Goal: Use online tool/utility: Utilize a website feature to perform a specific function

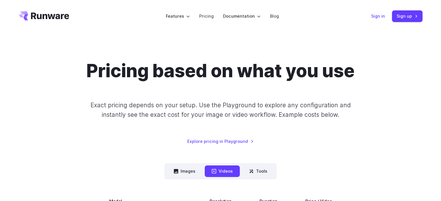
click at [383, 19] on link "Sign in" at bounding box center [378, 16] width 14 height 7
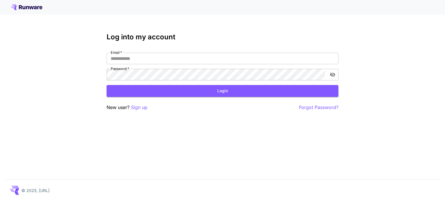
click at [254, 47] on div "Log into my account Email   * Email   * Password   * Password   * Login New use…" at bounding box center [223, 72] width 232 height 78
click at [250, 59] on input "Email   *" at bounding box center [223, 59] width 232 height 12
type input "**********"
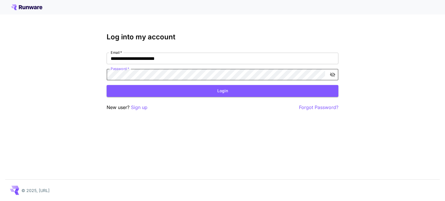
click button "Login" at bounding box center [223, 91] width 232 height 12
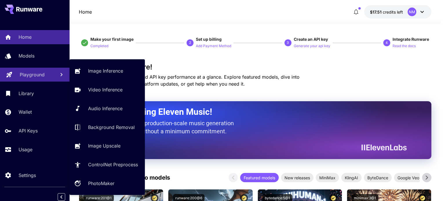
click at [38, 74] on p "Playground" at bounding box center [32, 74] width 25 height 7
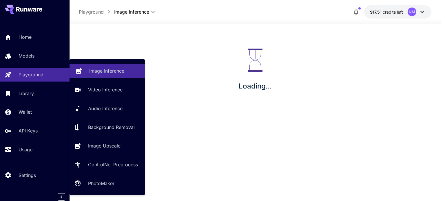
click at [78, 72] on icon at bounding box center [79, 70] width 6 height 6
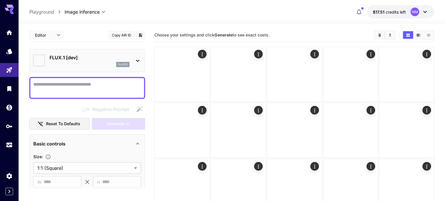
type input "**********"
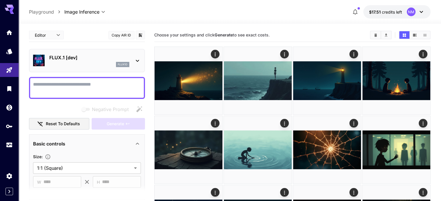
click at [85, 82] on textarea "Negative Prompt" at bounding box center [87, 88] width 108 height 14
paste textarea "**********"
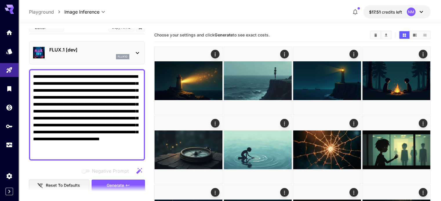
scroll to position [29, 0]
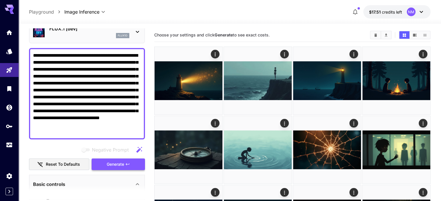
type textarea "**********"
click at [122, 162] on span "Generate" at bounding box center [115, 164] width 17 height 7
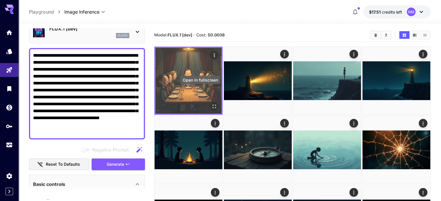
click at [211, 104] on icon "Open in fullscreen" at bounding box center [214, 107] width 6 height 6
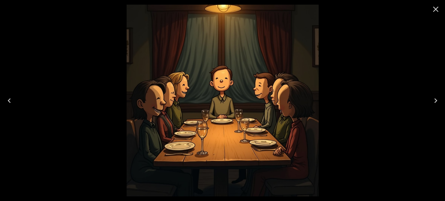
click at [435, 10] on icon "Close" at bounding box center [435, 9] width 9 height 9
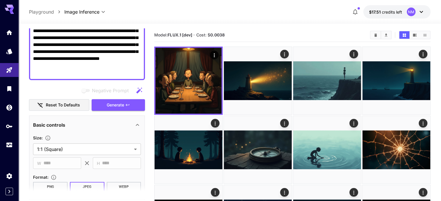
scroll to position [116, 0]
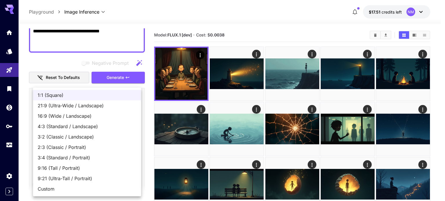
click at [75, 115] on span "16:9 (Wide / Landscape)" at bounding box center [87, 116] width 99 height 7
type input "**********"
type input "****"
type input "***"
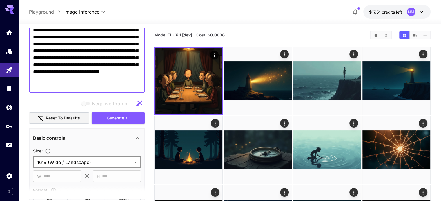
scroll to position [58, 0]
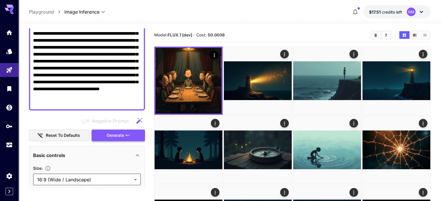
click at [115, 132] on span "Generate" at bounding box center [115, 135] width 17 height 7
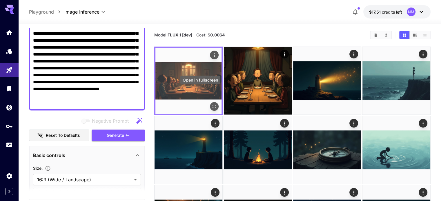
click at [211, 104] on icon "Open in fullscreen" at bounding box center [214, 107] width 6 height 6
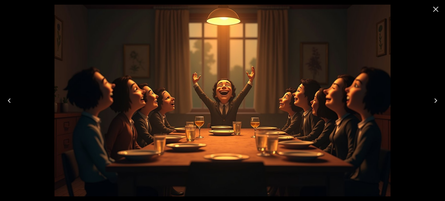
click at [437, 11] on icon "Close" at bounding box center [435, 9] width 9 height 9
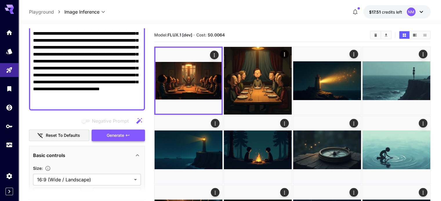
click at [131, 134] on button "Generate" at bounding box center [118, 136] width 53 height 12
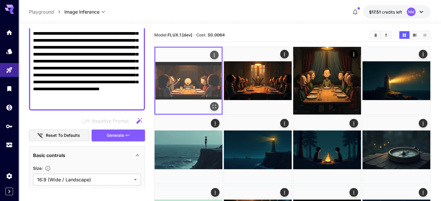
click at [211, 104] on icon "Open in fullscreen" at bounding box center [214, 107] width 6 height 6
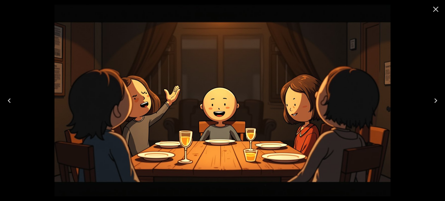
click at [432, 10] on icon "Close" at bounding box center [435, 9] width 9 height 9
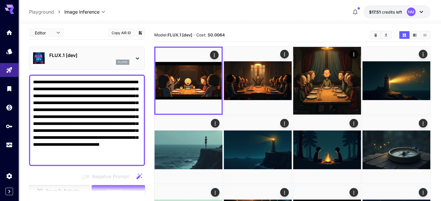
scroll to position [0, 0]
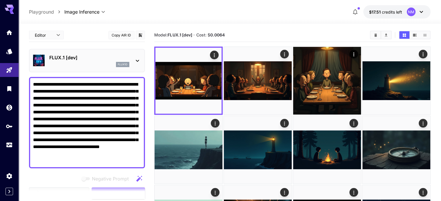
click at [59, 97] on textarea "**********" at bounding box center [87, 122] width 108 height 83
click at [57, 97] on textarea "**********" at bounding box center [87, 122] width 108 height 83
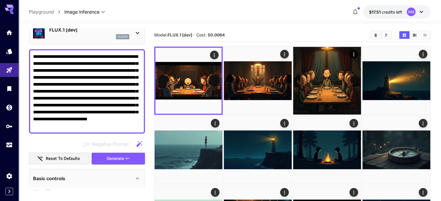
scroll to position [29, 0]
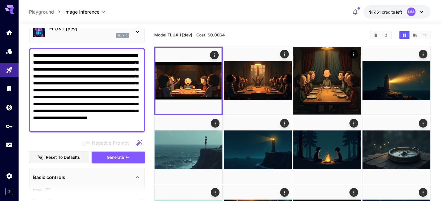
click at [129, 61] on textarea "**********" at bounding box center [87, 90] width 108 height 76
click at [132, 90] on textarea "**********" at bounding box center [87, 90] width 108 height 76
click at [135, 90] on textarea "**********" at bounding box center [87, 90] width 108 height 76
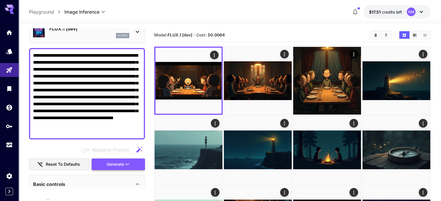
click at [121, 168] on span "Generate" at bounding box center [115, 164] width 17 height 7
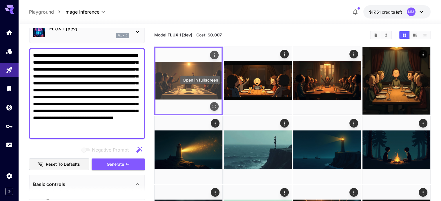
click at [210, 102] on button "Open in fullscreen" at bounding box center [214, 106] width 9 height 9
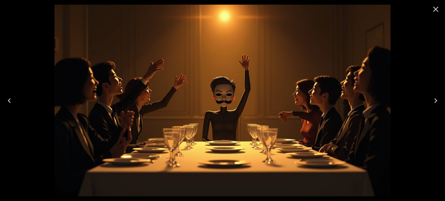
click at [438, 8] on icon "Close" at bounding box center [435, 9] width 9 height 9
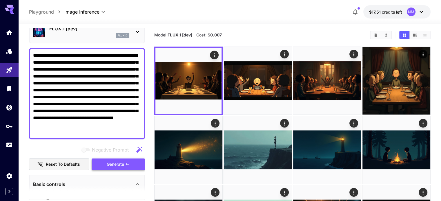
click at [128, 165] on icon "button" at bounding box center [127, 164] width 5 height 5
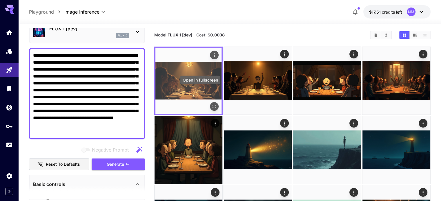
click at [211, 104] on icon "Open in fullscreen" at bounding box center [214, 107] width 6 height 6
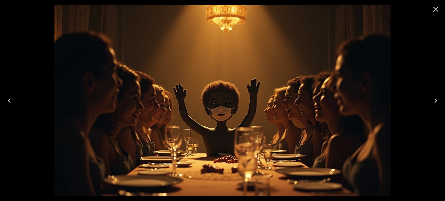
click at [436, 8] on icon "Close" at bounding box center [435, 9] width 9 height 9
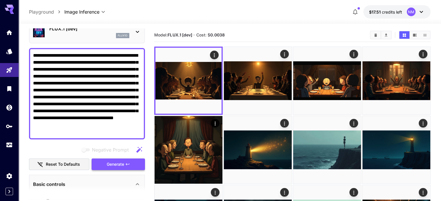
click at [134, 163] on button "Generate" at bounding box center [118, 165] width 53 height 12
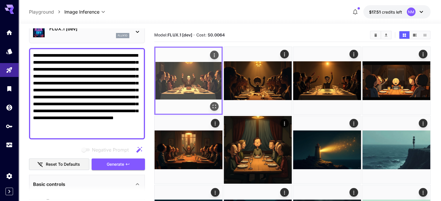
click at [211, 104] on icon "Open in fullscreen" at bounding box center [214, 107] width 6 height 6
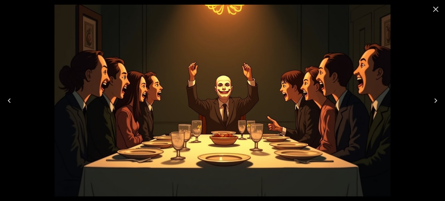
click at [433, 10] on icon "Close" at bounding box center [435, 9] width 9 height 9
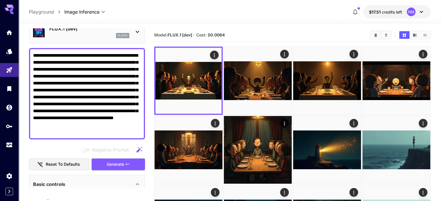
click at [61, 97] on textarea "**********" at bounding box center [87, 93] width 108 height 83
click at [60, 106] on textarea "**********" at bounding box center [87, 93] width 108 height 83
drag, startPoint x: 99, startPoint y: 105, endPoint x: 57, endPoint y: 105, distance: 42.6
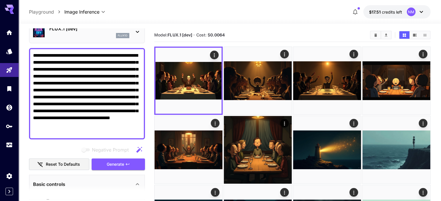
click at [57, 105] on textarea "**********" at bounding box center [87, 93] width 108 height 83
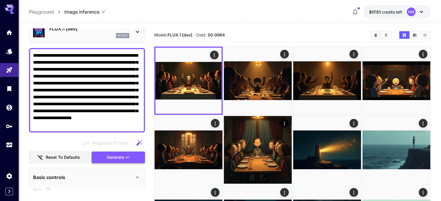
click at [118, 156] on span "Generate" at bounding box center [115, 157] width 17 height 7
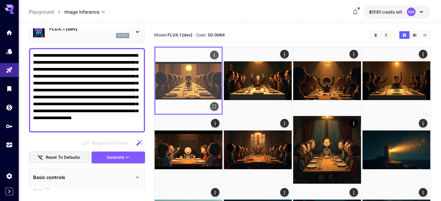
click at [211, 104] on icon "Open in fullscreen" at bounding box center [214, 107] width 6 height 6
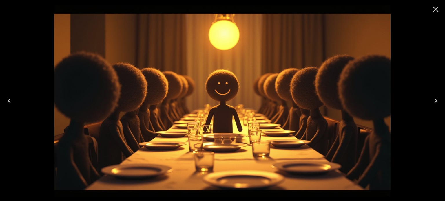
click at [433, 7] on icon "Close" at bounding box center [435, 9] width 9 height 9
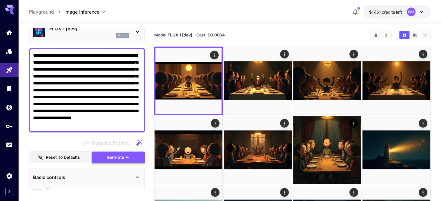
click at [125, 157] on button "Generate" at bounding box center [118, 158] width 53 height 12
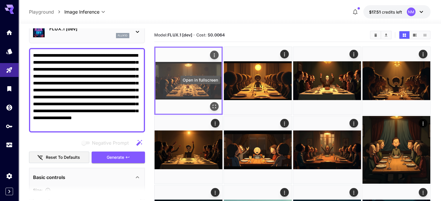
click at [211, 104] on icon "Open in fullscreen" at bounding box center [214, 107] width 6 height 6
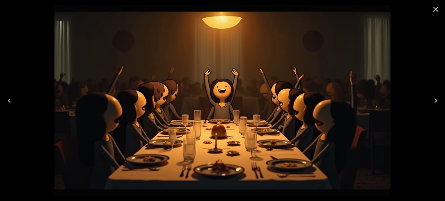
click at [437, 8] on icon "Close" at bounding box center [436, 10] width 6 height 6
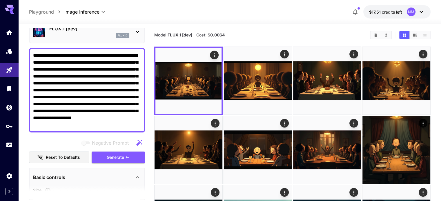
drag, startPoint x: 44, startPoint y: 62, endPoint x: 66, endPoint y: 63, distance: 21.8
click at [66, 63] on textarea "**********" at bounding box center [87, 90] width 108 height 76
click at [34, 56] on textarea "**********" at bounding box center [87, 90] width 108 height 76
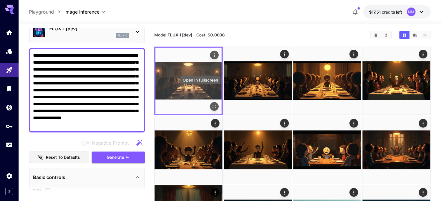
type textarea "**********"
click at [212, 105] on icon "Open in fullscreen" at bounding box center [213, 106] width 3 height 3
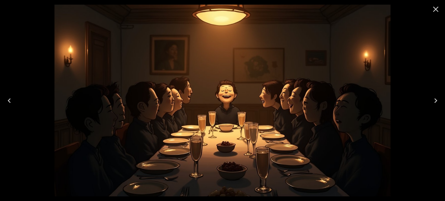
click at [438, 8] on icon "Close" at bounding box center [435, 9] width 9 height 9
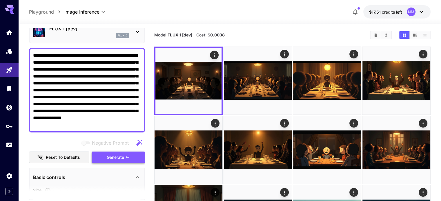
click at [127, 158] on icon "button" at bounding box center [127, 157] width 5 height 5
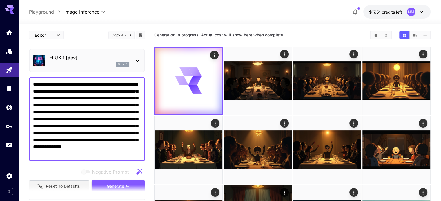
scroll to position [29, 0]
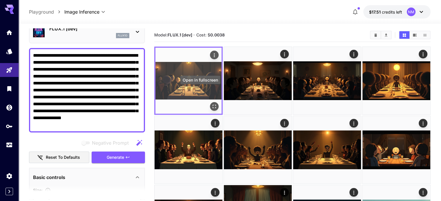
click at [212, 105] on icon "Open in fullscreen" at bounding box center [213, 106] width 3 height 3
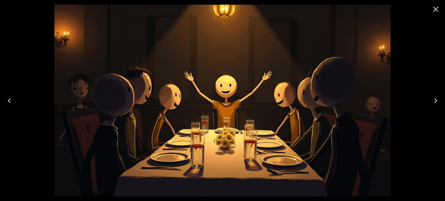
click at [435, 6] on icon "Close" at bounding box center [435, 9] width 9 height 9
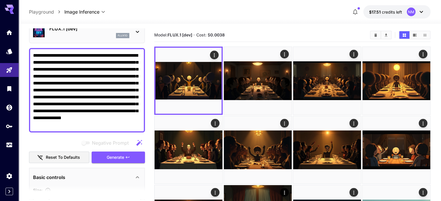
drag, startPoint x: 105, startPoint y: 127, endPoint x: 21, endPoint y: 42, distance: 119.4
paste textarea
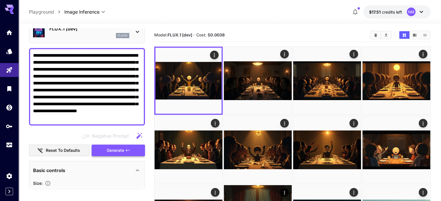
click at [122, 152] on span "Generate" at bounding box center [115, 150] width 17 height 7
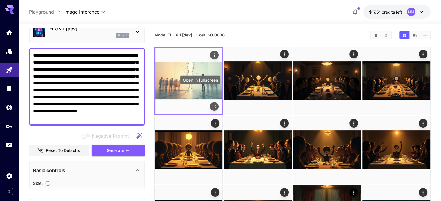
click at [211, 104] on icon "Open in fullscreen" at bounding box center [214, 107] width 6 height 6
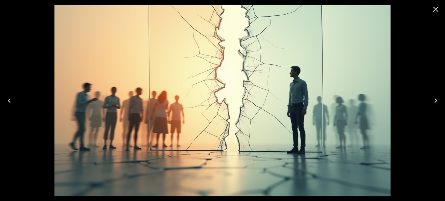
click at [440, 10] on button "Close" at bounding box center [436, 9] width 14 height 14
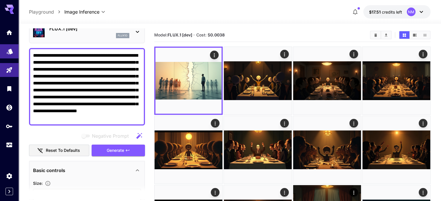
drag, startPoint x: 137, startPoint y: 119, endPoint x: 13, endPoint y: 51, distance: 141.2
paste textarea
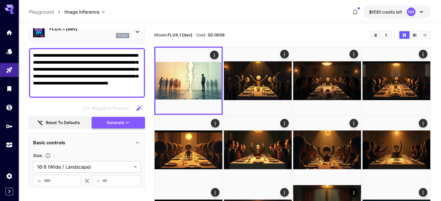
click at [132, 126] on button "Generate" at bounding box center [118, 123] width 53 height 12
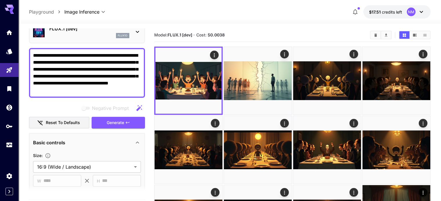
drag, startPoint x: 80, startPoint y: 92, endPoint x: 29, endPoint y: 53, distance: 64.4
paste textarea "**********"
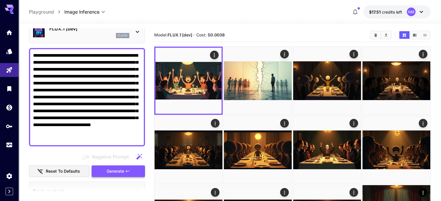
click at [137, 173] on button "Generate" at bounding box center [118, 172] width 53 height 12
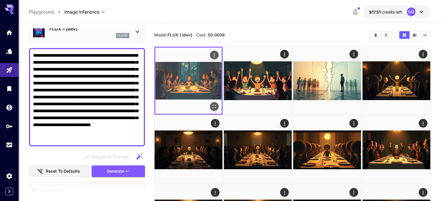
click at [212, 105] on icon "Open in fullscreen" at bounding box center [213, 106] width 3 height 3
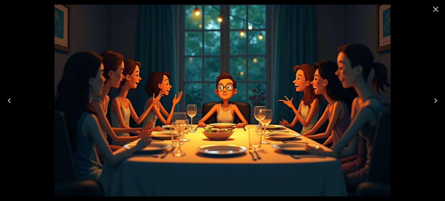
click at [439, 7] on icon "Close" at bounding box center [435, 9] width 9 height 9
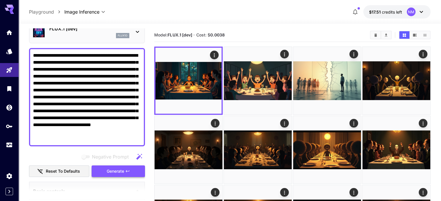
click at [124, 171] on span "Generate" at bounding box center [115, 171] width 17 height 7
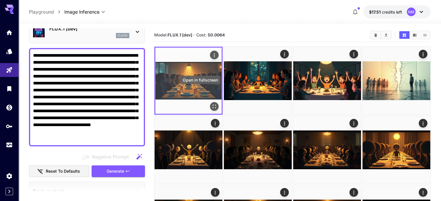
click at [211, 104] on icon "Open in fullscreen" at bounding box center [214, 107] width 6 height 6
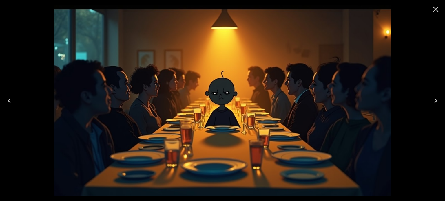
click at [440, 6] on button "Close" at bounding box center [436, 9] width 14 height 14
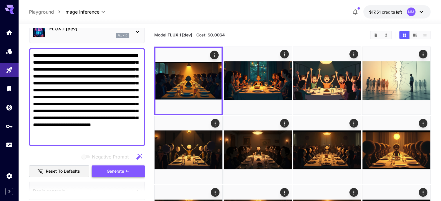
click at [118, 167] on button "Generate" at bounding box center [118, 172] width 53 height 12
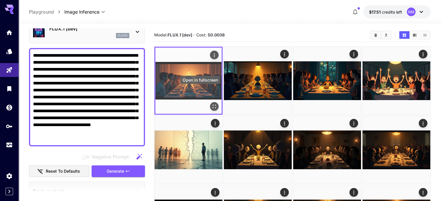
click at [210, 102] on button "Open in fullscreen" at bounding box center [214, 106] width 9 height 9
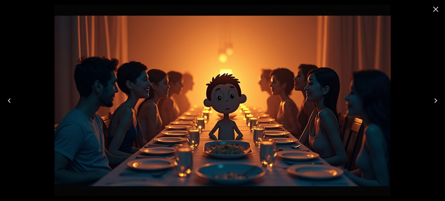
click at [438, 7] on icon "Close" at bounding box center [436, 10] width 6 height 6
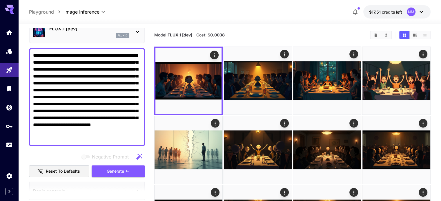
click at [239, 21] on div at bounding box center [230, 20] width 422 height 7
drag, startPoint x: 122, startPoint y: 139, endPoint x: 28, endPoint y: 41, distance: 135.6
paste textarea
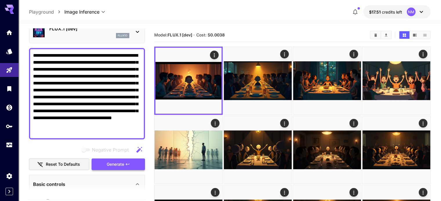
click at [130, 163] on button "Generate" at bounding box center [118, 165] width 53 height 12
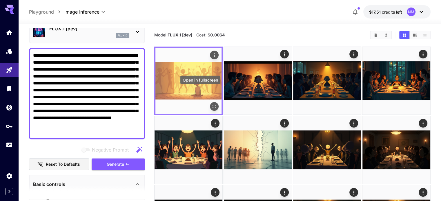
click at [211, 104] on icon "Open in fullscreen" at bounding box center [214, 107] width 6 height 6
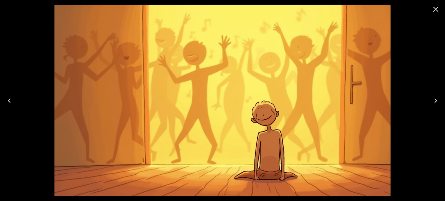
click at [436, 3] on button "Close" at bounding box center [436, 9] width 14 height 14
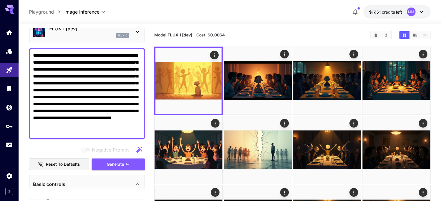
click at [117, 165] on span "Generate" at bounding box center [115, 164] width 17 height 7
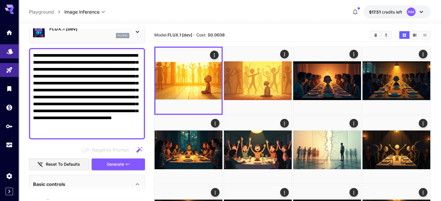
drag, startPoint x: 119, startPoint y: 132, endPoint x: 10, endPoint y: 47, distance: 138.1
paste textarea
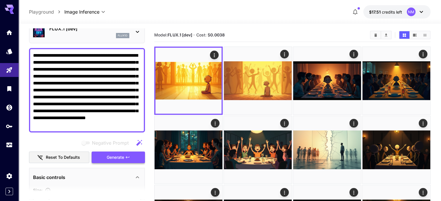
type textarea "**********"
click at [132, 160] on button "Generate" at bounding box center [118, 158] width 53 height 12
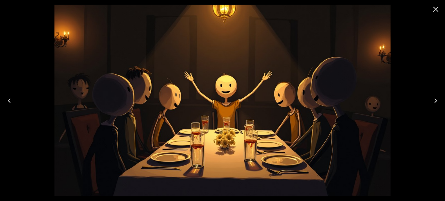
click at [440, 10] on icon "Close" at bounding box center [435, 9] width 9 height 9
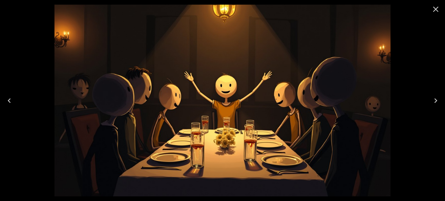
click at [439, 9] on icon "Close" at bounding box center [435, 9] width 9 height 9
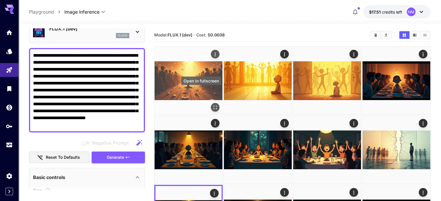
click at [211, 103] on button "Open in fullscreen" at bounding box center [215, 107] width 9 height 9
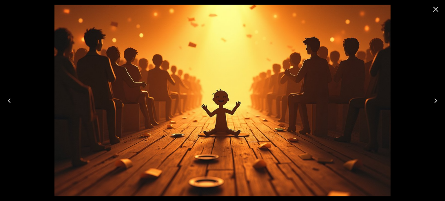
click at [432, 8] on icon "Close" at bounding box center [435, 9] width 9 height 9
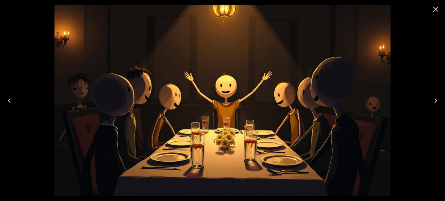
click at [433, 8] on icon "Close" at bounding box center [435, 9] width 9 height 9
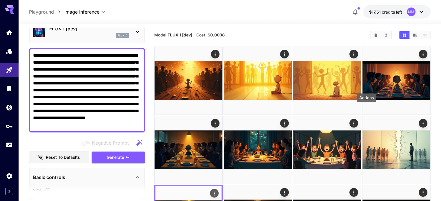
click at [217, 191] on icon "Actions" at bounding box center [214, 194] width 6 height 6
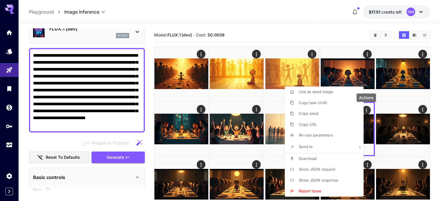
click at [314, 137] on span "Re-use parameters" at bounding box center [316, 135] width 34 height 5
type input "*********"
type input "*"
type input "*******"
type input "*"
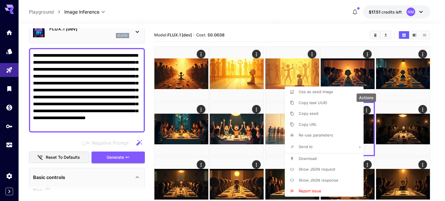
type input "*"
type input "*******"
type input "**"
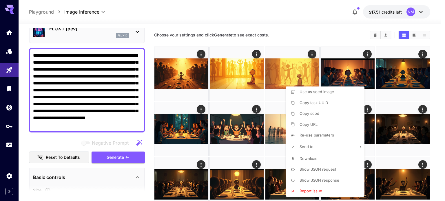
type input "**********"
type input "****"
type input "**"
type input "****"
type input "***"
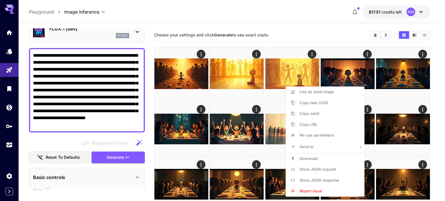
type input "**"
type input "**********"
click at [122, 158] on div at bounding box center [222, 100] width 445 height 201
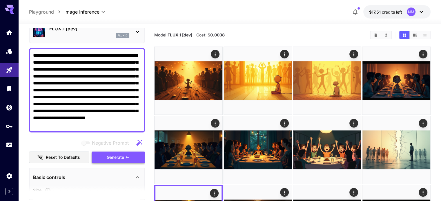
click at [138, 157] on button "Generate" at bounding box center [118, 158] width 53 height 12
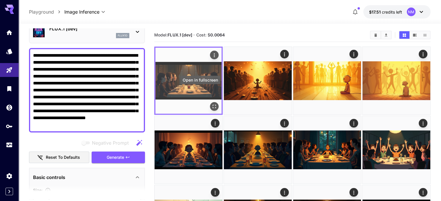
click at [212, 105] on icon "Open in fullscreen" at bounding box center [213, 106] width 3 height 3
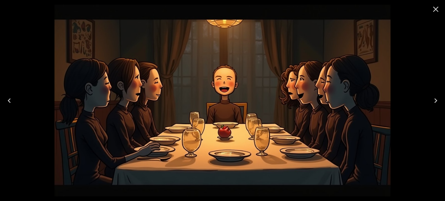
click at [436, 10] on icon "Close" at bounding box center [436, 10] width 6 height 6
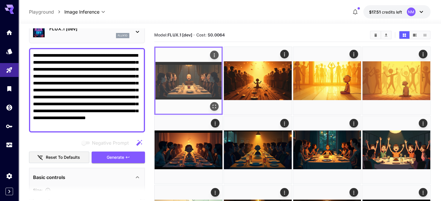
click at [211, 104] on icon "Open in fullscreen" at bounding box center [214, 107] width 6 height 6
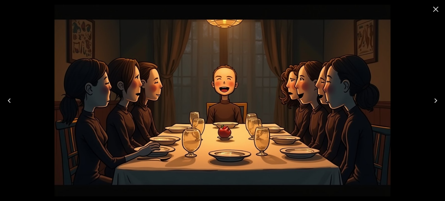
click at [434, 10] on icon "Close" at bounding box center [435, 9] width 9 height 9
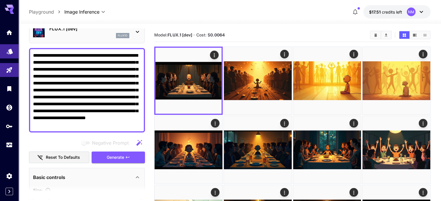
drag, startPoint x: 114, startPoint y: 124, endPoint x: 13, endPoint y: 50, distance: 126.0
paste textarea "**********"
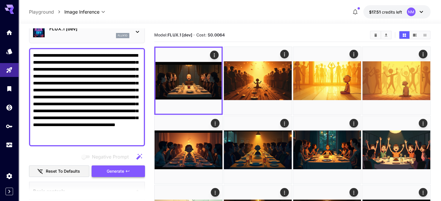
click at [131, 173] on button "Generate" at bounding box center [118, 172] width 53 height 12
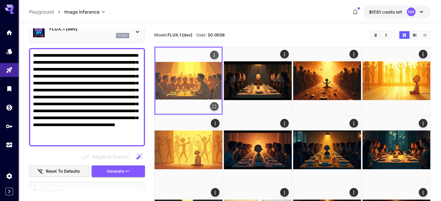
click at [211, 104] on icon "Open in fullscreen" at bounding box center [214, 107] width 6 height 6
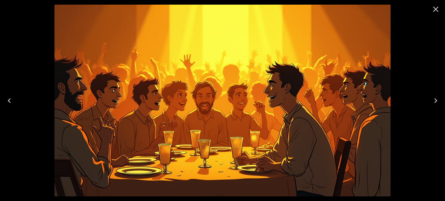
click at [436, 6] on icon "Close" at bounding box center [435, 9] width 9 height 9
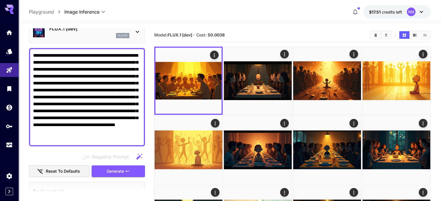
click at [115, 173] on span "Generate" at bounding box center [115, 171] width 17 height 7
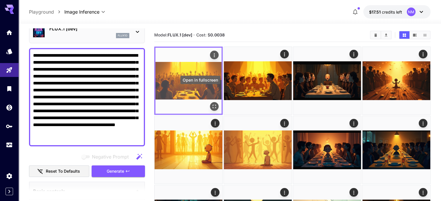
click at [211, 104] on icon "Open in fullscreen" at bounding box center [214, 107] width 6 height 6
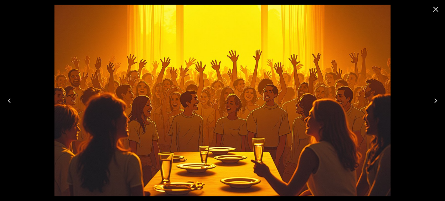
click at [431, 9] on button "Close" at bounding box center [436, 9] width 14 height 14
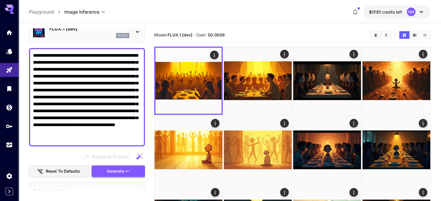
click at [126, 171] on icon "button" at bounding box center [127, 171] width 5 height 5
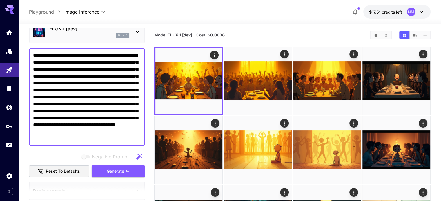
click at [126, 142] on textarea "**********" at bounding box center [87, 97] width 108 height 90
drag, startPoint x: 126, startPoint y: 142, endPoint x: 12, endPoint y: 55, distance: 142.6
paste textarea
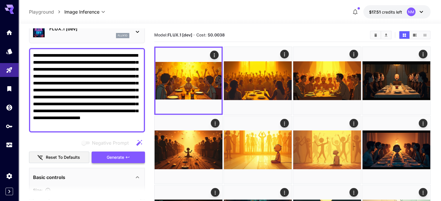
type textarea "**********"
click at [110, 159] on span "Generate" at bounding box center [115, 157] width 17 height 7
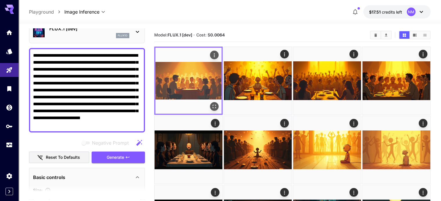
click at [211, 104] on icon "Open in fullscreen" at bounding box center [214, 107] width 6 height 6
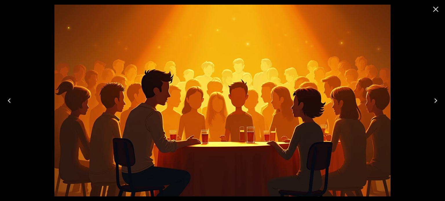
click at [435, 11] on icon "Close" at bounding box center [435, 9] width 9 height 9
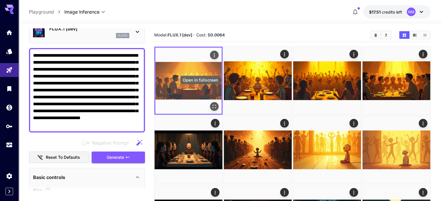
click at [211, 104] on icon "Open in fullscreen" at bounding box center [214, 107] width 6 height 6
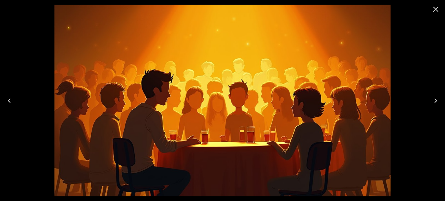
click at [439, 10] on icon "Close" at bounding box center [435, 9] width 9 height 9
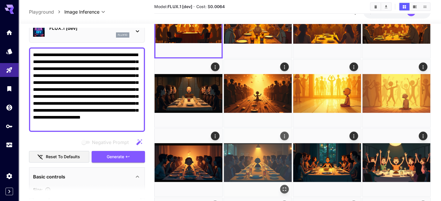
scroll to position [58, 0]
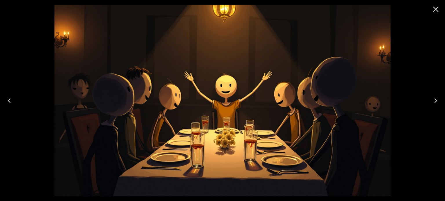
click at [438, 10] on icon "Close" at bounding box center [435, 9] width 9 height 9
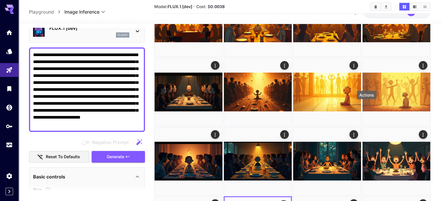
click at [284, 201] on icon "Actions" at bounding box center [283, 205] width 1 height 4
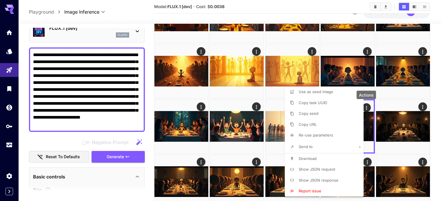
click at [318, 158] on li "Download" at bounding box center [326, 159] width 82 height 11
click at [134, 124] on div at bounding box center [222, 100] width 445 height 201
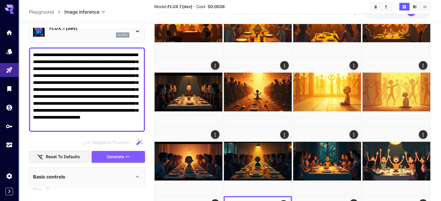
click at [136, 125] on textarea "**********" at bounding box center [87, 90] width 108 height 76
drag, startPoint x: 136, startPoint y: 125, endPoint x: 23, endPoint y: 54, distance: 133.4
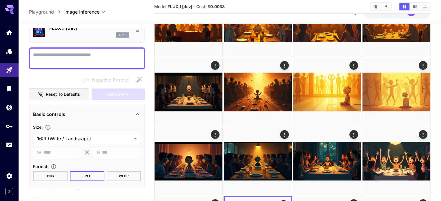
click at [119, 53] on textarea "Negative Prompt" at bounding box center [87, 59] width 108 height 14
paste textarea "**********"
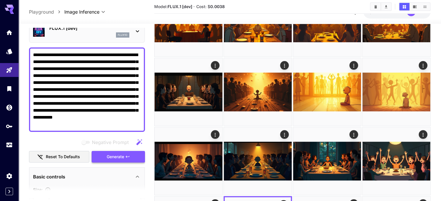
type textarea "**********"
click at [125, 156] on icon "button" at bounding box center [127, 157] width 5 height 5
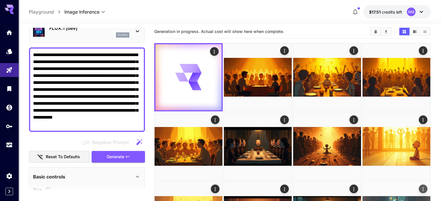
scroll to position [0, 0]
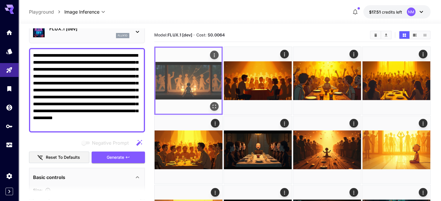
click at [211, 104] on icon "Open in fullscreen" at bounding box center [214, 107] width 6 height 6
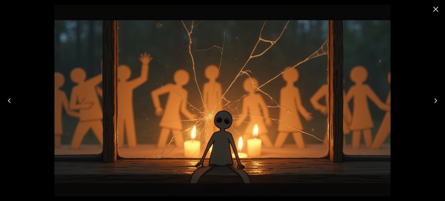
click at [437, 9] on icon "Close" at bounding box center [435, 9] width 9 height 9
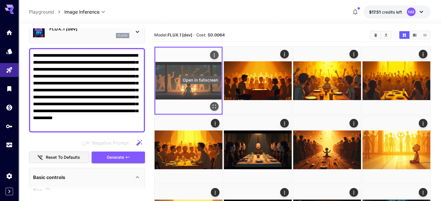
click at [211, 104] on icon "Open in fullscreen" at bounding box center [214, 107] width 6 height 6
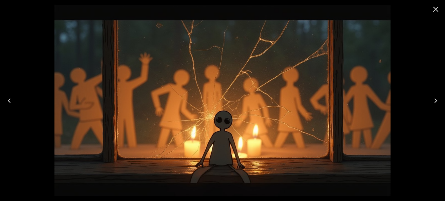
click at [437, 8] on icon "Close" at bounding box center [436, 10] width 6 height 6
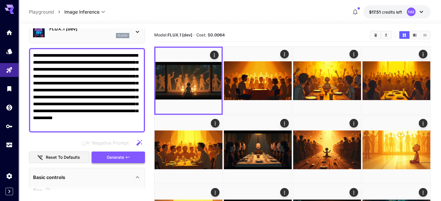
click at [130, 156] on icon "button" at bounding box center [127, 157] width 5 height 5
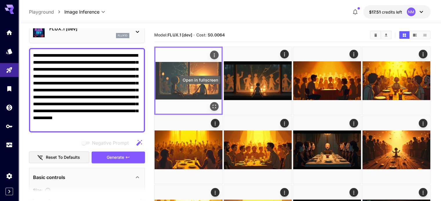
click at [211, 104] on icon "Open in fullscreen" at bounding box center [214, 107] width 6 height 6
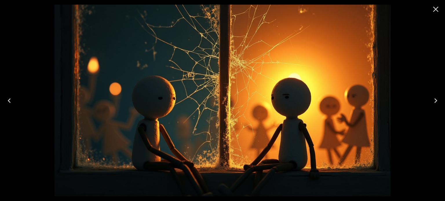
click at [439, 8] on icon "Close" at bounding box center [435, 9] width 9 height 9
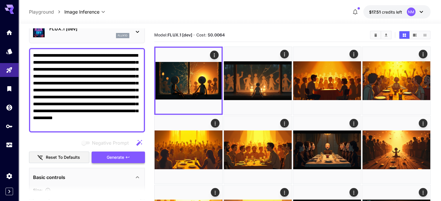
click at [118, 160] on span "Generate" at bounding box center [115, 157] width 17 height 7
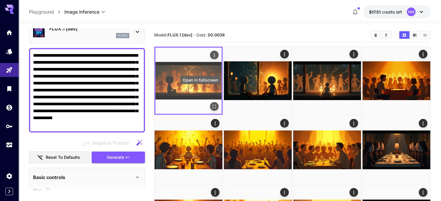
click at [211, 104] on icon "Open in fullscreen" at bounding box center [214, 107] width 6 height 6
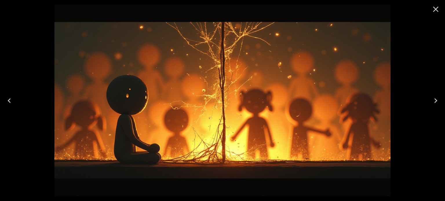
click at [435, 10] on icon "Close" at bounding box center [436, 10] width 6 height 6
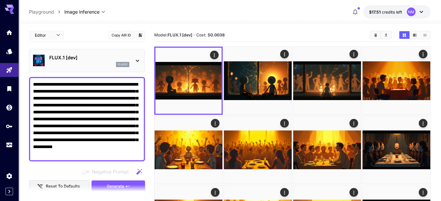
scroll to position [29, 0]
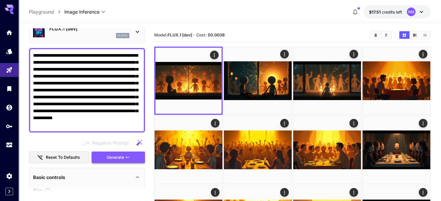
click at [138, 153] on button "Generate" at bounding box center [118, 158] width 53 height 12
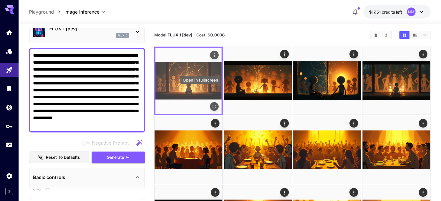
click at [211, 104] on icon "Open in fullscreen" at bounding box center [214, 107] width 6 height 6
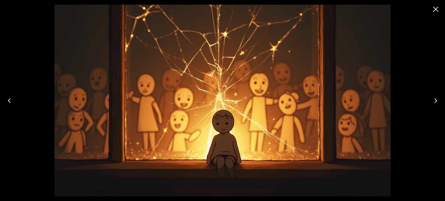
click at [438, 7] on icon "Close" at bounding box center [436, 10] width 6 height 6
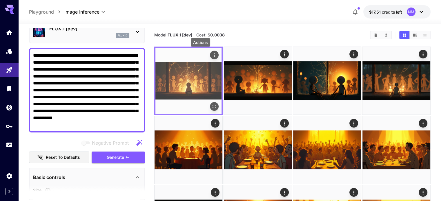
click at [211, 52] on div "Actions" at bounding box center [214, 55] width 6 height 7
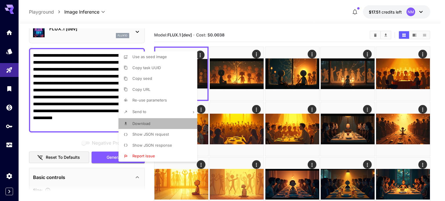
click at [156, 121] on li "Download" at bounding box center [159, 123] width 82 height 11
click at [273, 22] on div at bounding box center [222, 100] width 445 height 201
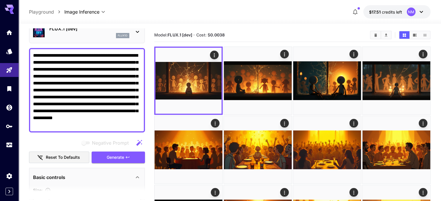
drag, startPoint x: 127, startPoint y: 126, endPoint x: 35, endPoint y: 51, distance: 119.3
click at [35, 51] on div "**********" at bounding box center [87, 90] width 116 height 85
type textarea "*"
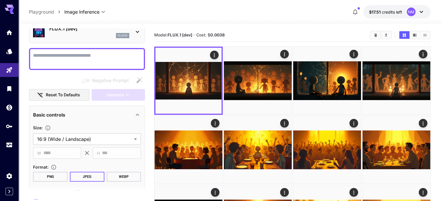
paste textarea "**********"
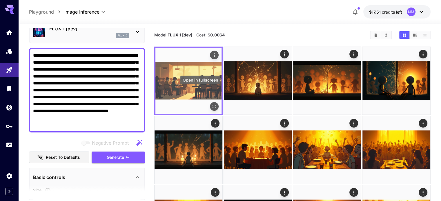
click at [210, 102] on div "Open in fullscreen" at bounding box center [214, 106] width 9 height 9
click at [211, 104] on icon "Open in fullscreen" at bounding box center [214, 107] width 6 height 6
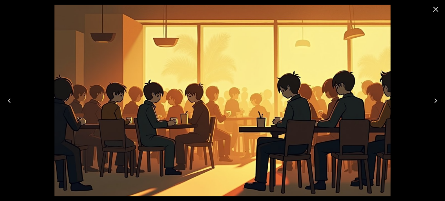
click at [435, 8] on icon "Close" at bounding box center [436, 10] width 6 height 6
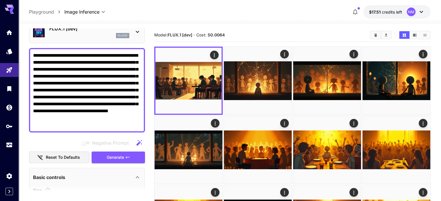
click at [131, 157] on button "Generate" at bounding box center [118, 158] width 53 height 12
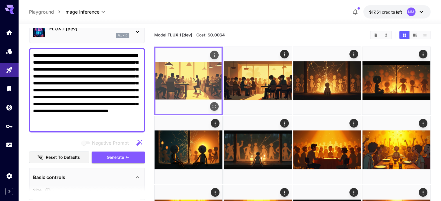
click at [211, 104] on icon "Open in fullscreen" at bounding box center [214, 107] width 6 height 6
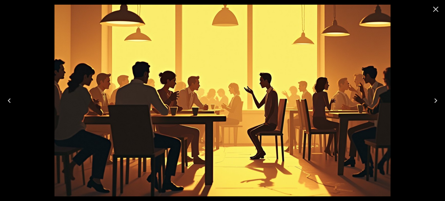
click at [434, 7] on icon "Close" at bounding box center [436, 10] width 6 height 6
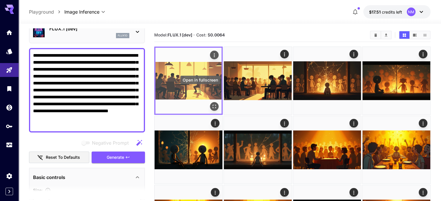
click at [211, 104] on icon "Open in fullscreen" at bounding box center [214, 107] width 6 height 6
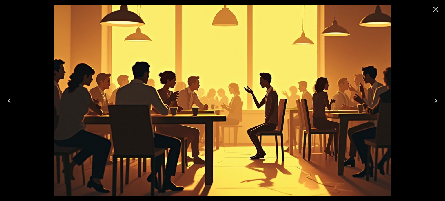
click at [432, 8] on icon "Close" at bounding box center [435, 9] width 9 height 9
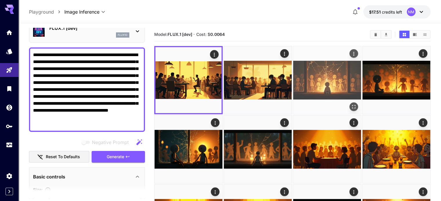
scroll to position [0, 0]
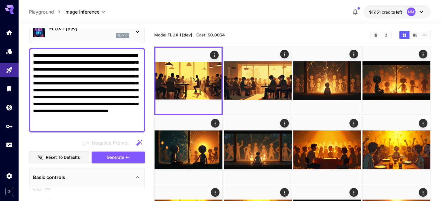
drag, startPoint x: 88, startPoint y: 127, endPoint x: 21, endPoint y: 48, distance: 103.8
paste textarea
click at [117, 159] on span "Generate" at bounding box center [115, 157] width 17 height 7
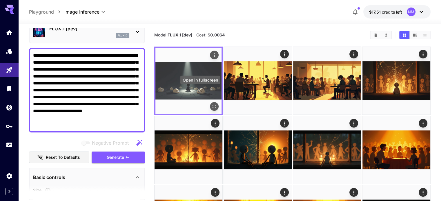
click at [211, 104] on icon "Open in fullscreen" at bounding box center [214, 107] width 6 height 6
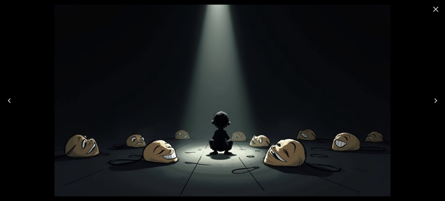
click at [438, 11] on icon "Close" at bounding box center [435, 9] width 9 height 9
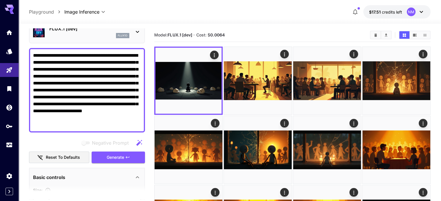
click at [125, 155] on icon "button" at bounding box center [127, 157] width 5 height 5
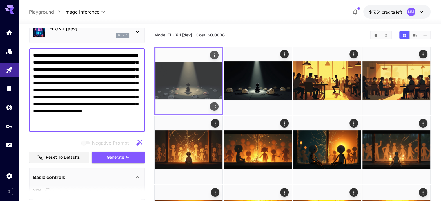
click at [211, 104] on icon "Open in fullscreen" at bounding box center [214, 107] width 6 height 6
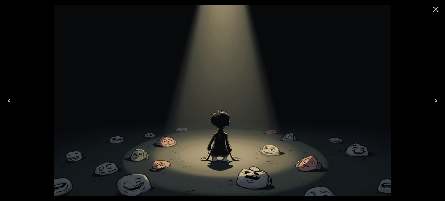
click at [437, 9] on icon "Close" at bounding box center [435, 9] width 9 height 9
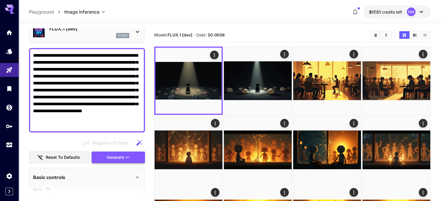
click at [130, 158] on icon "button" at bounding box center [127, 157] width 5 height 5
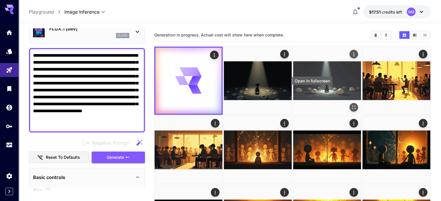
click at [351, 105] on icon "Open in fullscreen" at bounding box center [354, 108] width 6 height 6
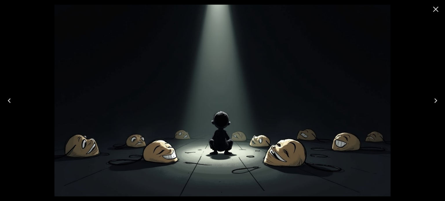
click at [436, 13] on icon "Close" at bounding box center [435, 9] width 9 height 9
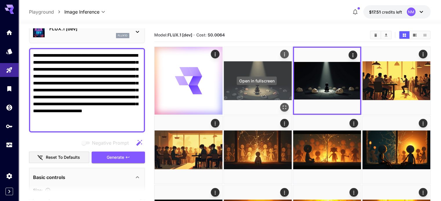
click at [281, 105] on icon "Open in fullscreen" at bounding box center [284, 108] width 6 height 6
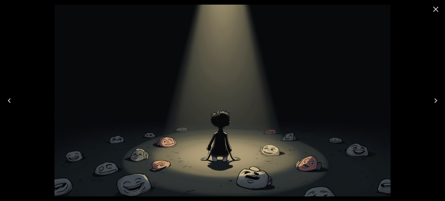
click at [435, 6] on icon "Close" at bounding box center [435, 9] width 9 height 9
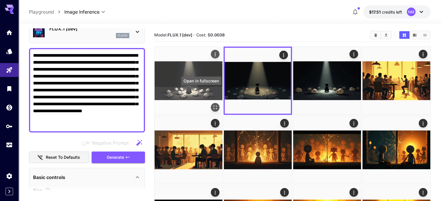
click at [212, 105] on icon "Open in fullscreen" at bounding box center [215, 108] width 6 height 6
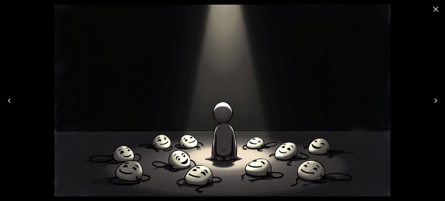
click at [434, 8] on icon "Close" at bounding box center [436, 10] width 6 height 6
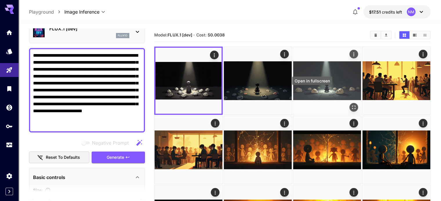
click at [351, 105] on icon "Open in fullscreen" at bounding box center [354, 108] width 6 height 6
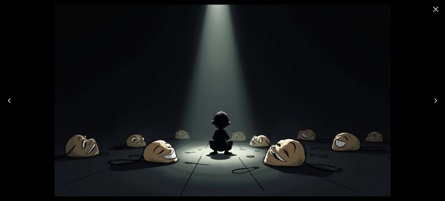
click at [437, 9] on icon "Close" at bounding box center [435, 9] width 9 height 9
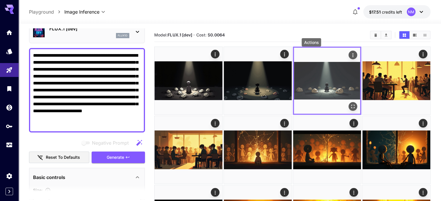
click at [350, 52] on icon "Actions" at bounding box center [353, 55] width 6 height 6
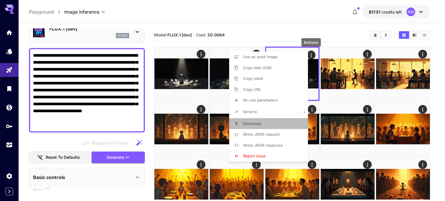
click at [262, 123] on li "Download" at bounding box center [270, 123] width 82 height 11
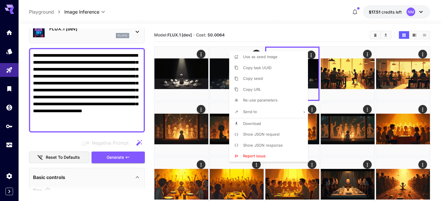
click at [83, 126] on div at bounding box center [222, 100] width 445 height 201
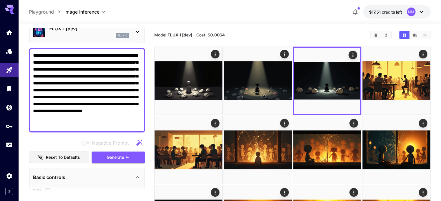
drag, startPoint x: 82, startPoint y: 125, endPoint x: 34, endPoint y: 45, distance: 94.1
click at [34, 45] on div "**********" at bounding box center [87, 200] width 116 height 402
paste textarea "**********"
type textarea "**********"
click at [109, 160] on span "Generate" at bounding box center [115, 157] width 17 height 7
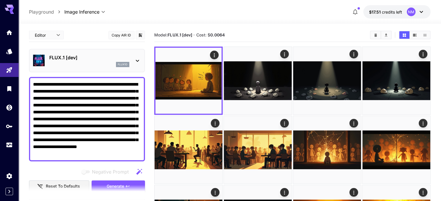
scroll to position [29, 0]
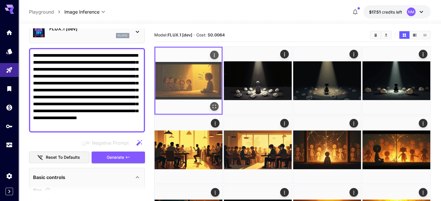
click at [211, 104] on icon "Open in fullscreen" at bounding box center [214, 107] width 6 height 6
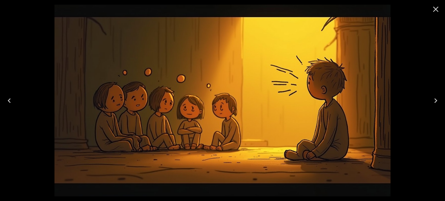
click at [433, 8] on icon "Close" at bounding box center [435, 9] width 9 height 9
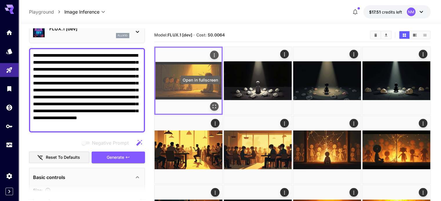
click at [211, 104] on icon "Open in fullscreen" at bounding box center [214, 107] width 6 height 6
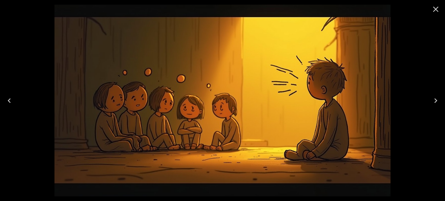
click at [432, 10] on icon "Close" at bounding box center [435, 9] width 9 height 9
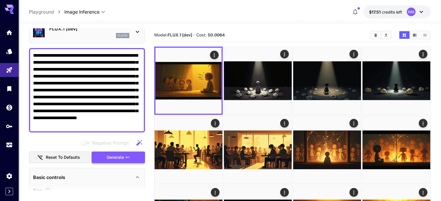
click at [123, 157] on span "Generate" at bounding box center [115, 157] width 17 height 7
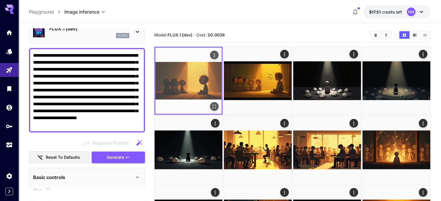
click at [211, 104] on icon "Open in fullscreen" at bounding box center [214, 107] width 6 height 6
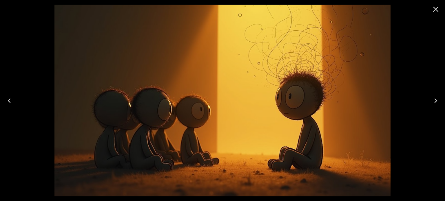
click at [439, 12] on icon "Close" at bounding box center [435, 9] width 9 height 9
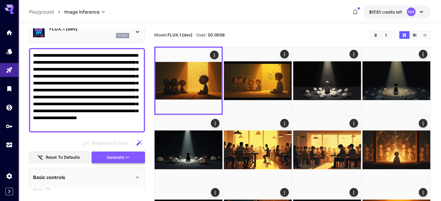
click at [126, 160] on button "Generate" at bounding box center [118, 158] width 53 height 12
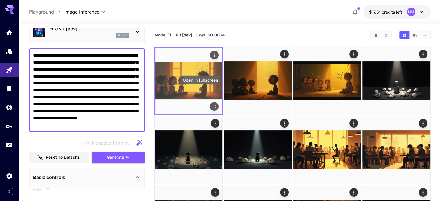
click at [212, 105] on icon "Open in fullscreen" at bounding box center [213, 106] width 3 height 3
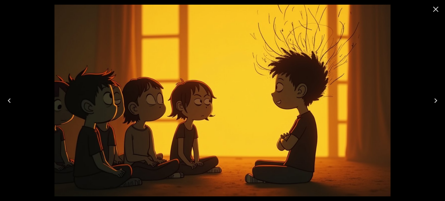
click at [433, 10] on icon "Close" at bounding box center [435, 9] width 9 height 9
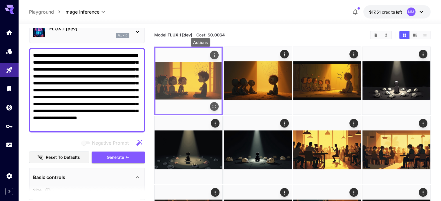
click at [210, 57] on button "Actions" at bounding box center [214, 55] width 9 height 9
click at [211, 52] on icon "Actions" at bounding box center [214, 55] width 6 height 6
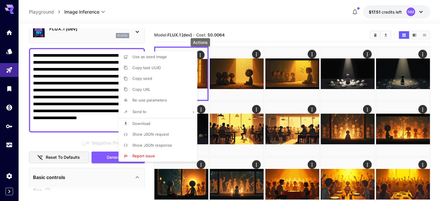
click at [161, 120] on li "Download" at bounding box center [159, 123] width 82 height 11
click at [89, 103] on div at bounding box center [222, 100] width 445 height 201
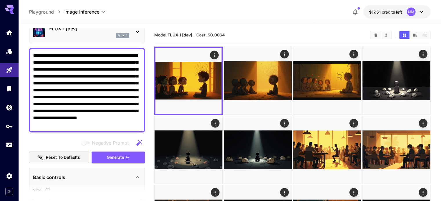
drag, startPoint x: 131, startPoint y: 126, endPoint x: 28, endPoint y: 50, distance: 128.2
drag, startPoint x: 118, startPoint y: 154, endPoint x: 275, endPoint y: 30, distance: 201.1
click at [118, 154] on span "Generate" at bounding box center [115, 157] width 17 height 7
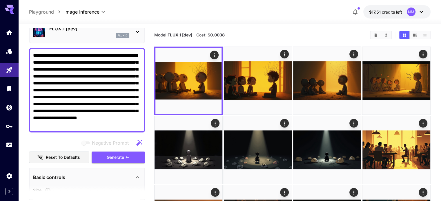
click at [133, 125] on textarea "**********" at bounding box center [87, 90] width 108 height 76
drag, startPoint x: 133, startPoint y: 126, endPoint x: 25, endPoint y: 47, distance: 132.9
paste textarea
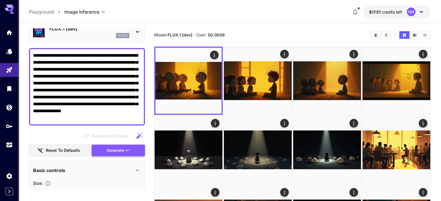
type textarea "**********"
click at [109, 147] on span "Generate" at bounding box center [115, 150] width 17 height 7
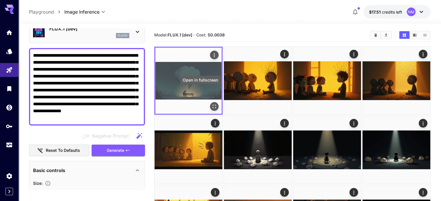
click at [211, 104] on icon "Open in fullscreen" at bounding box center [214, 107] width 6 height 6
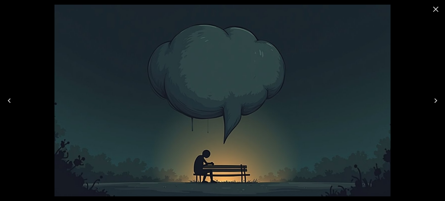
click at [436, 12] on icon "Close" at bounding box center [435, 9] width 9 height 9
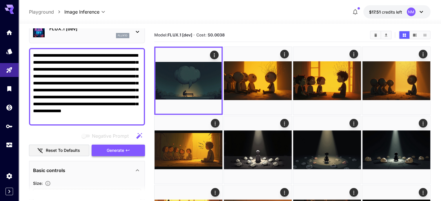
click at [136, 149] on button "Generate" at bounding box center [118, 151] width 53 height 12
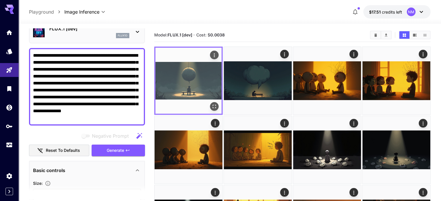
click at [211, 104] on icon "Open in fullscreen" at bounding box center [214, 107] width 6 height 6
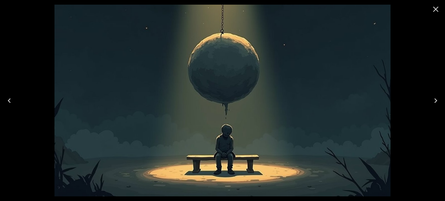
click at [437, 9] on icon "Close" at bounding box center [435, 9] width 9 height 9
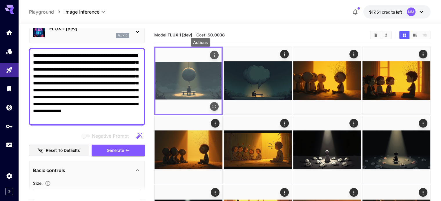
click at [211, 55] on icon "Actions" at bounding box center [214, 55] width 6 height 6
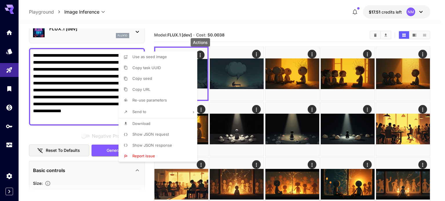
click at [162, 123] on li "Download" at bounding box center [159, 123] width 82 height 11
click at [265, 26] on div at bounding box center [222, 100] width 445 height 201
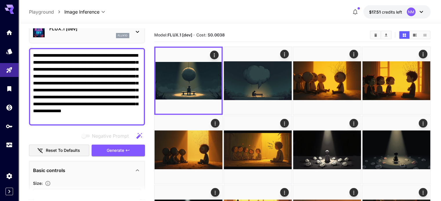
click at [309, 17] on div at bounding box center [230, 20] width 422 height 7
